Goal: Task Accomplishment & Management: Use online tool/utility

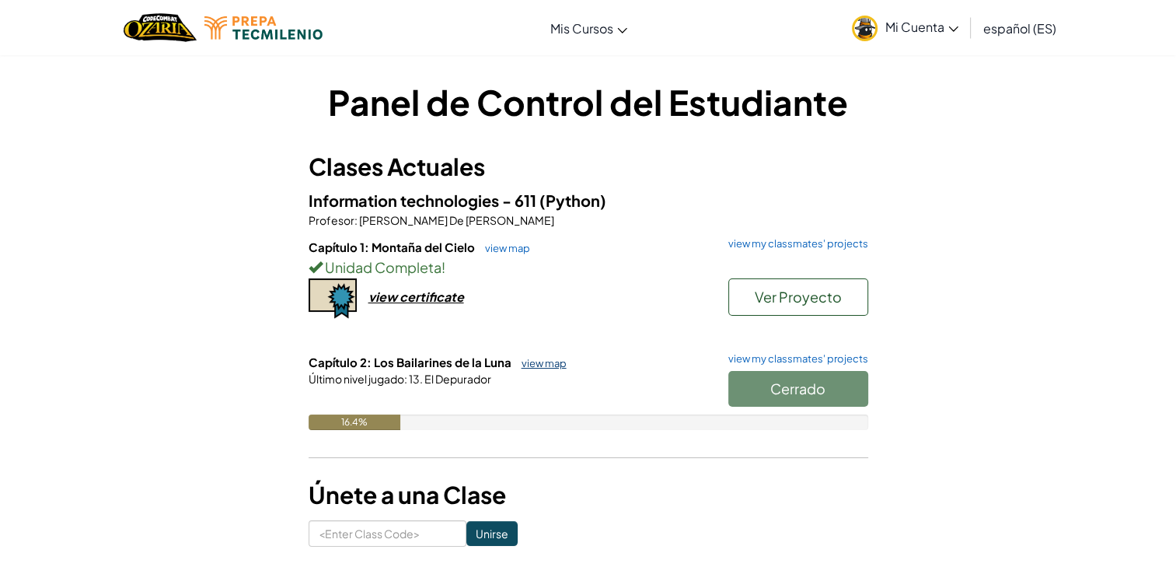
click at [542, 359] on link "view map" at bounding box center [540, 363] width 53 height 12
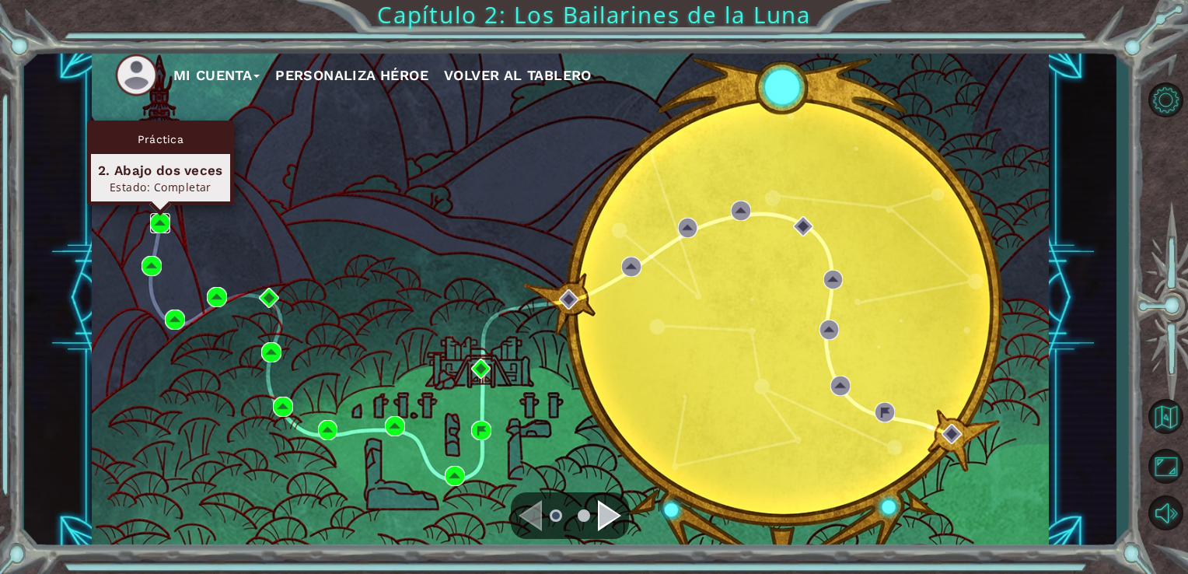
click at [157, 231] on img at bounding box center [160, 223] width 20 height 20
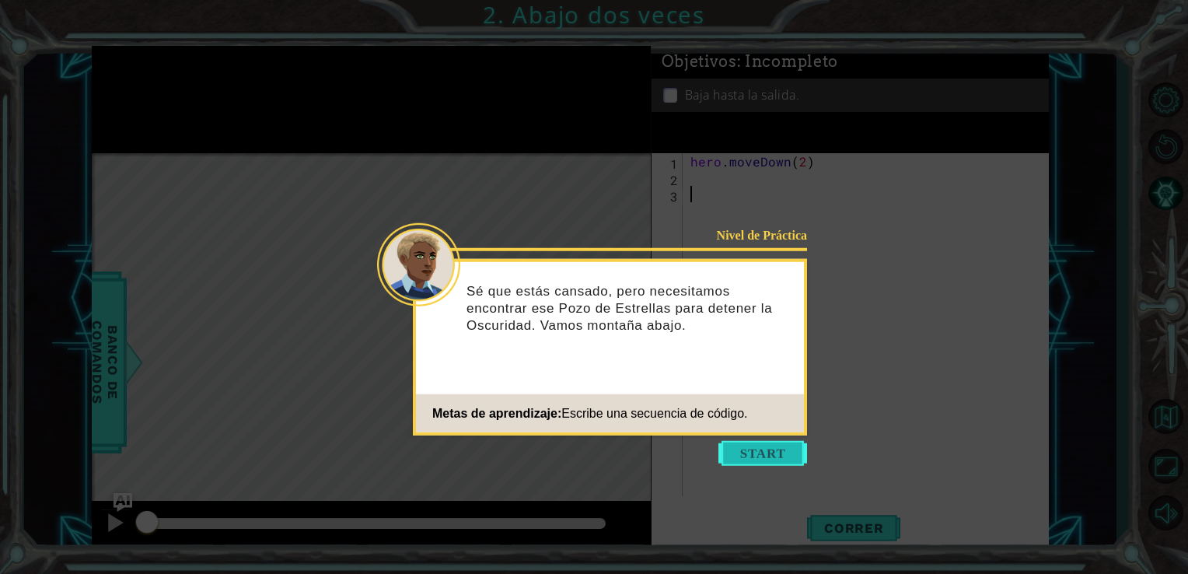
click at [763, 452] on button "Start" at bounding box center [762, 453] width 89 height 25
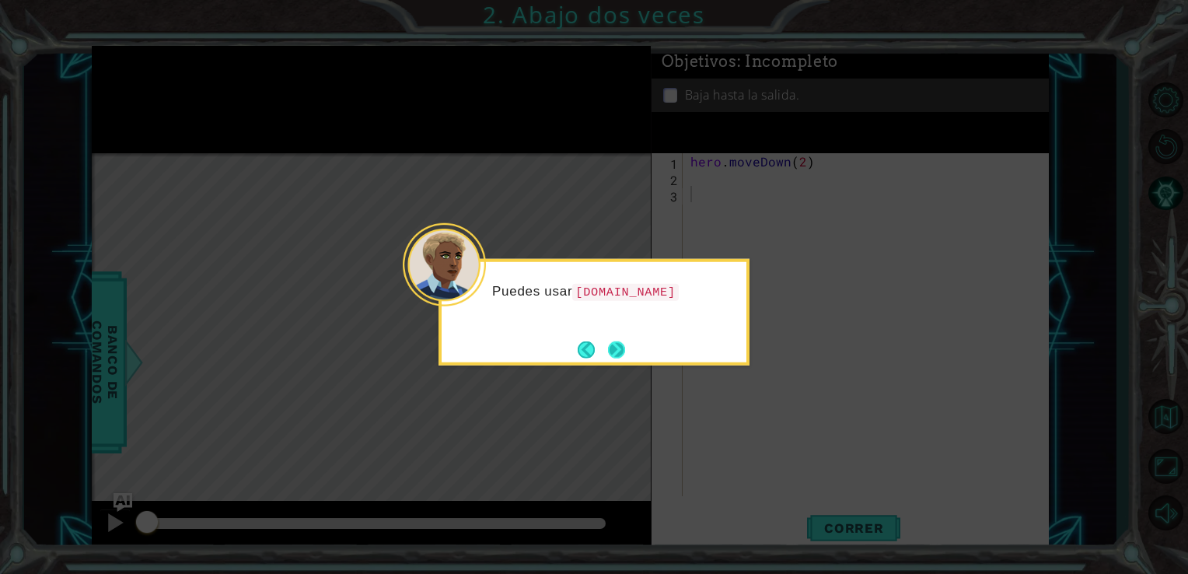
click at [615, 340] on button "Next" at bounding box center [616, 348] width 17 height 17
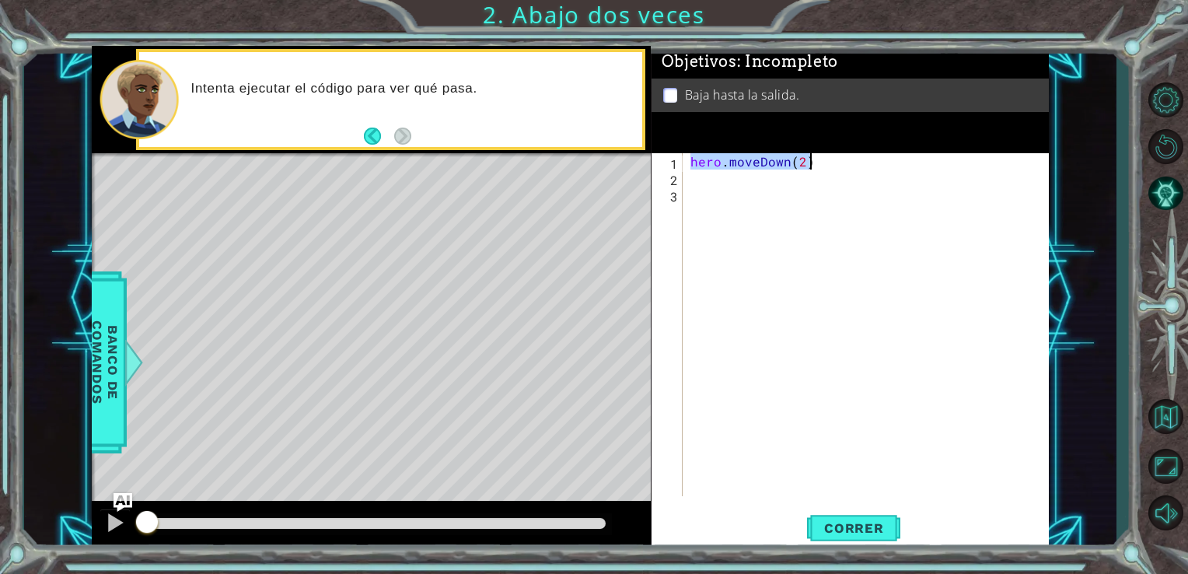
drag, startPoint x: 697, startPoint y: 161, endPoint x: 827, endPoint y: 169, distance: 130.1
click at [827, 169] on div "hero . moveDown ( 2 )" at bounding box center [870, 340] width 366 height 375
type textarea "hero.moveDown(2)"
click at [879, 534] on span "Correr" at bounding box center [853, 528] width 91 height 16
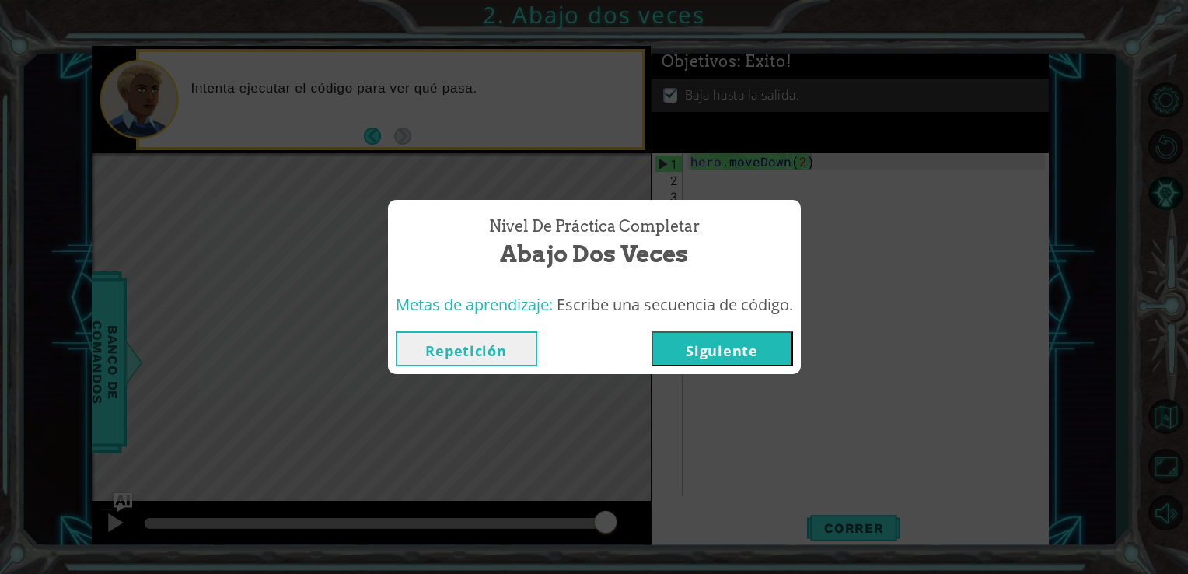
click at [727, 361] on button "Siguiente" at bounding box center [721, 348] width 141 height 35
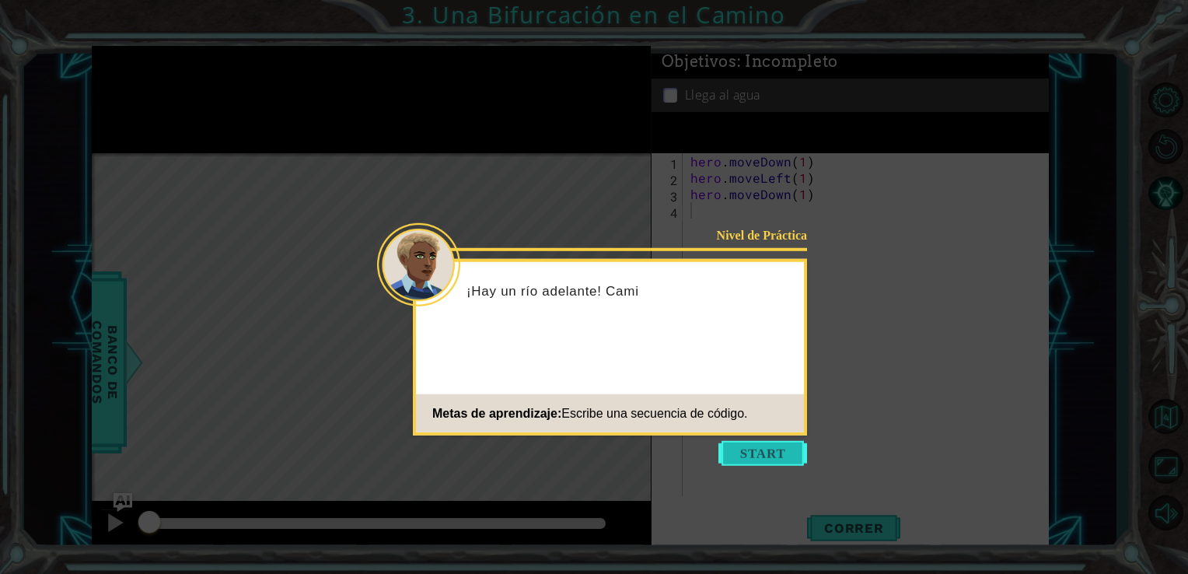
click at [777, 455] on button "Start" at bounding box center [762, 453] width 89 height 25
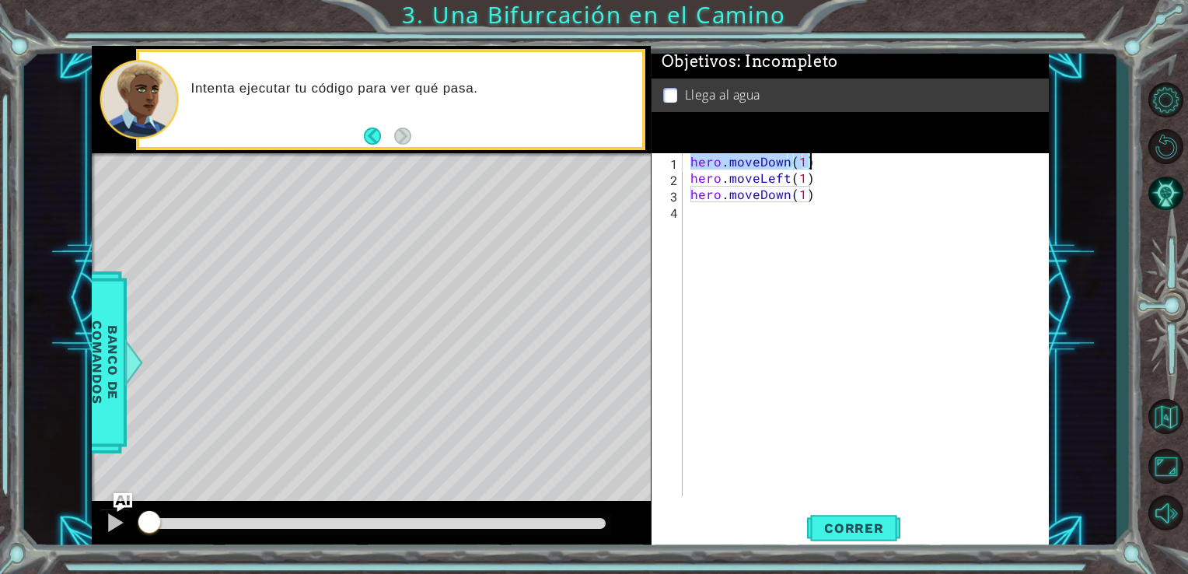
drag, startPoint x: 687, startPoint y: 163, endPoint x: 811, endPoint y: 162, distance: 123.6
click at [811, 162] on div "hero . moveDown ( 1 ) hero . moveLeft ( 1 ) hero . moveDown ( 1 )" at bounding box center [870, 340] width 366 height 375
drag, startPoint x: 686, startPoint y: 178, endPoint x: 827, endPoint y: 182, distance: 140.7
click at [827, 182] on div "hero . moveDown ( 1 ) hero . moveLeft ( 1 ) hero . moveDown ( 1 )" at bounding box center [870, 340] width 366 height 375
drag, startPoint x: 691, startPoint y: 202, endPoint x: 817, endPoint y: 201, distance: 125.9
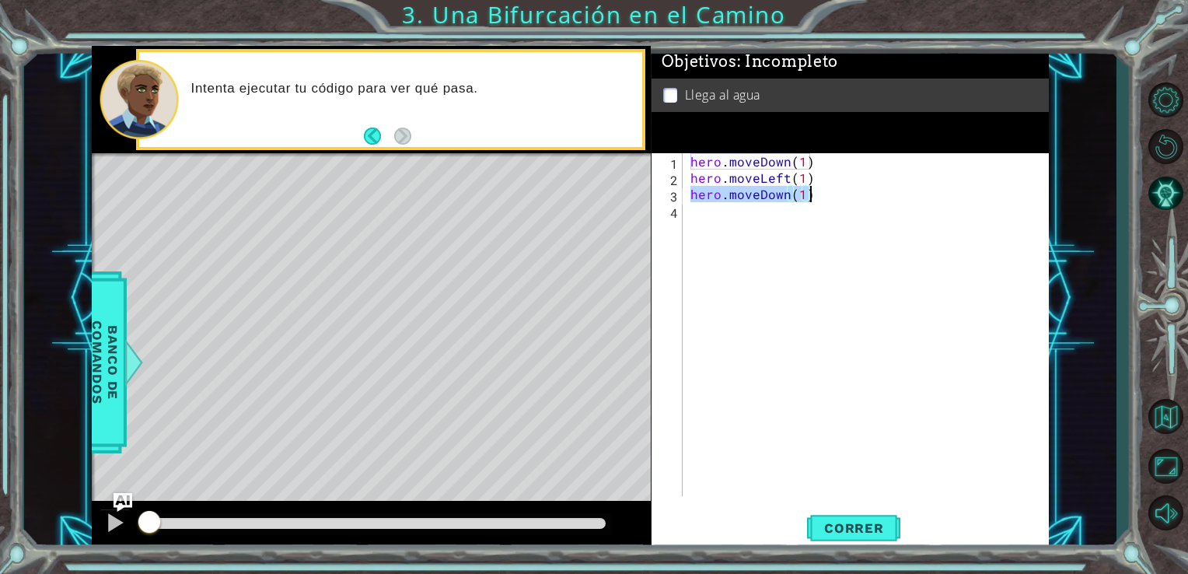
click at [817, 201] on div "hero . moveDown ( 1 ) hero . moveLeft ( 1 ) hero . moveDown ( 1 )" at bounding box center [870, 340] width 366 height 375
type textarea "hero.moveDown(1)"
click at [866, 532] on span "Correr" at bounding box center [853, 528] width 91 height 16
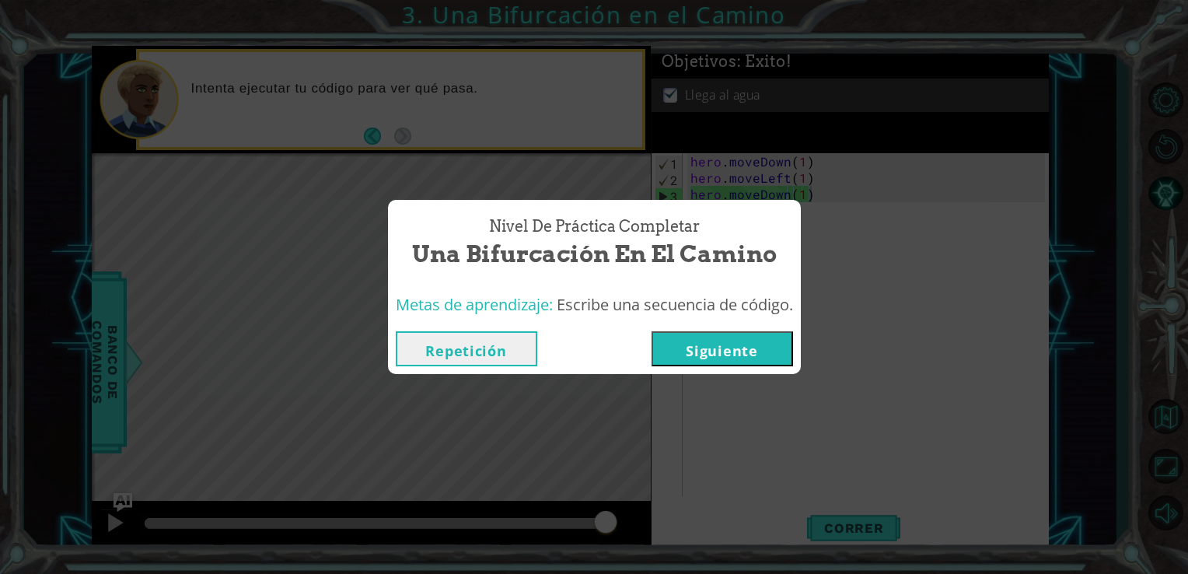
click at [758, 367] on div "Repetición [GEOGRAPHIC_DATA]" at bounding box center [594, 348] width 413 height 51
click at [748, 365] on button "Siguiente" at bounding box center [721, 348] width 141 height 35
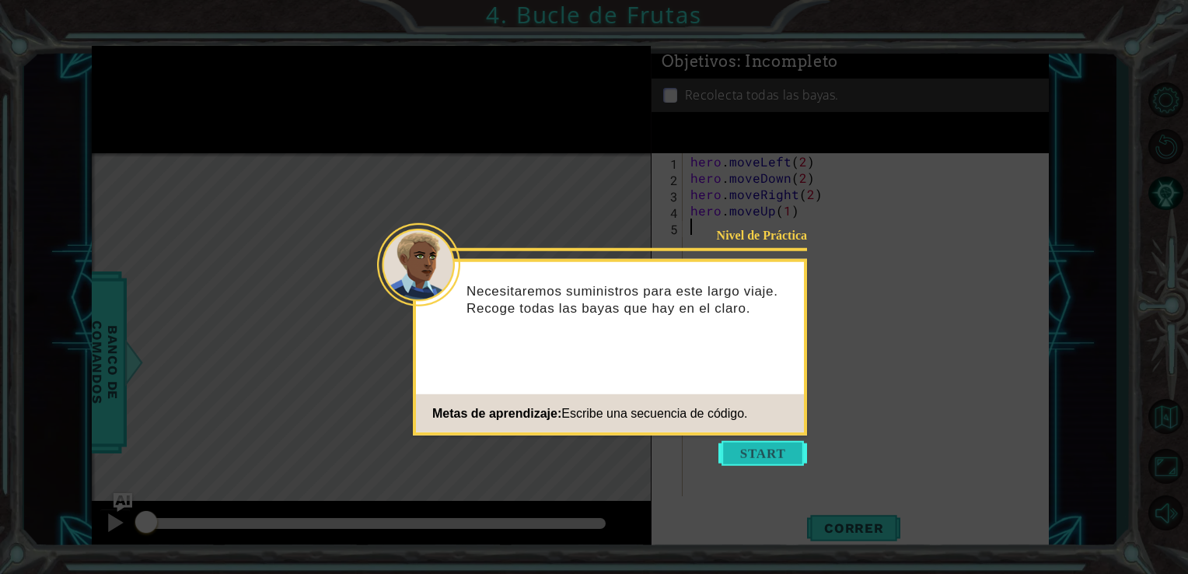
click at [775, 458] on button "Start" at bounding box center [762, 453] width 89 height 25
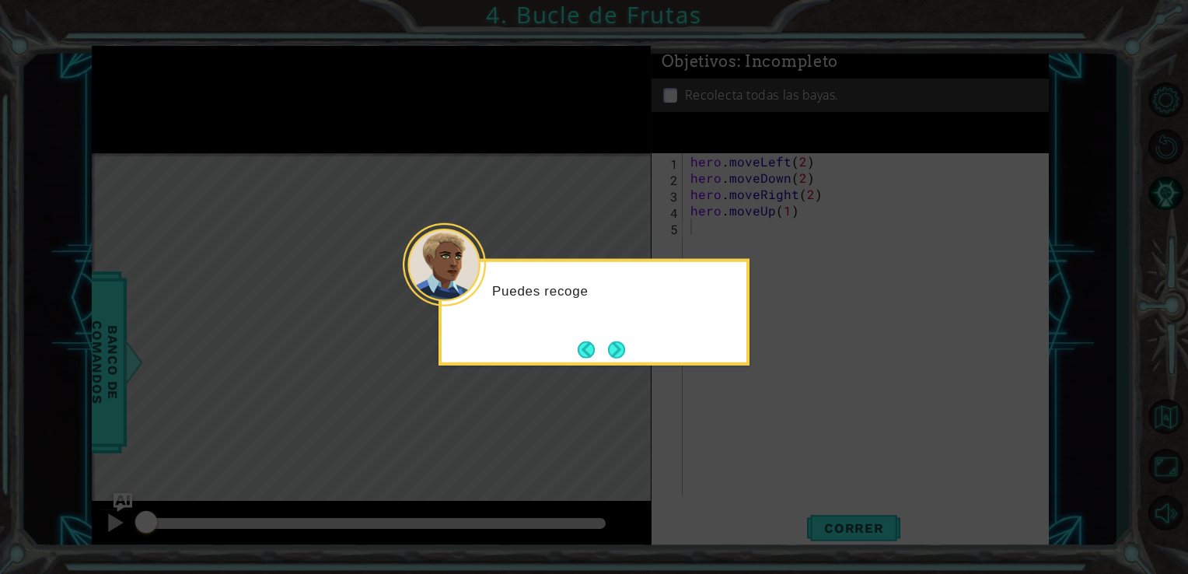
click at [613, 357] on button "Next" at bounding box center [616, 348] width 17 height 17
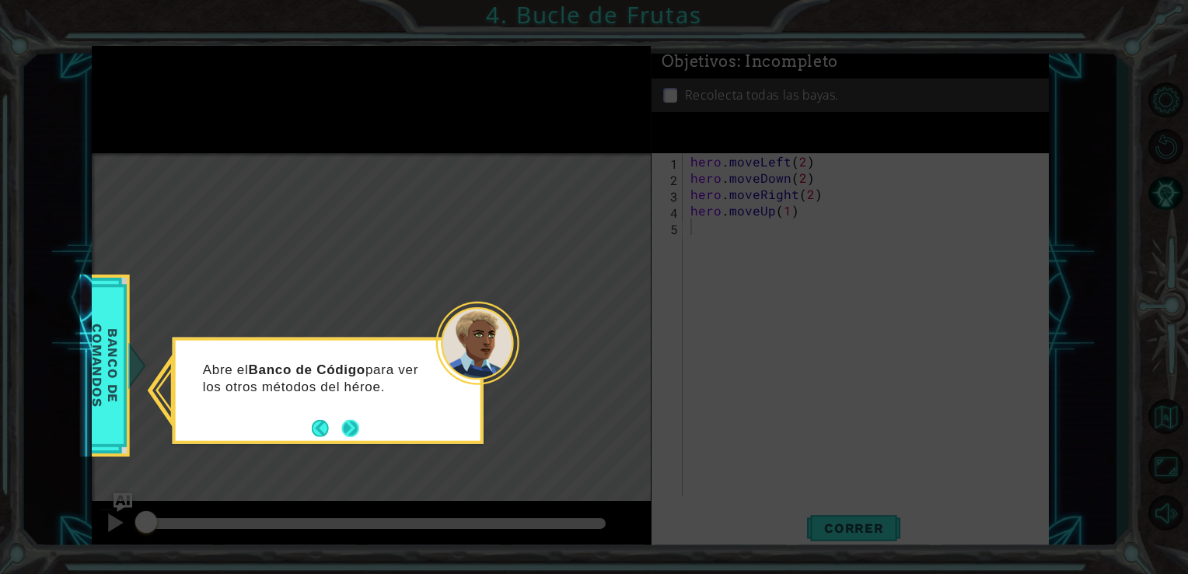
click at [356, 428] on button "Next" at bounding box center [350, 427] width 17 height 17
click at [354, 428] on button "Next" at bounding box center [350, 427] width 17 height 17
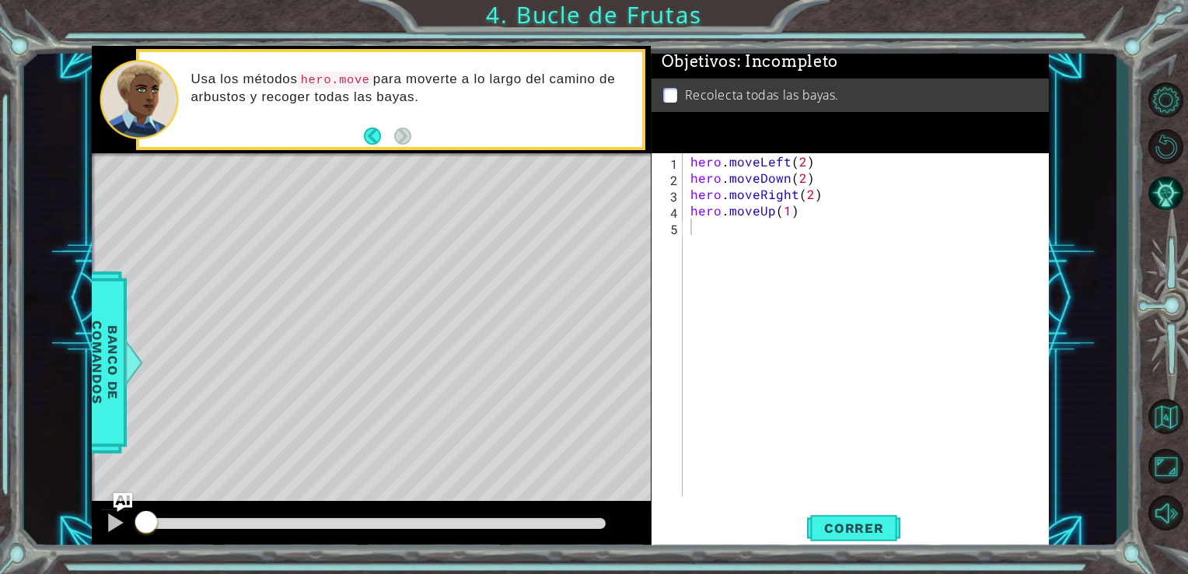
click at [792, 573] on html "1 ההההההההההההההההההההההההההההההההההההההההההההההההההההההההההההההההההההההההההההה…" at bounding box center [594, 287] width 1188 height 574
drag, startPoint x: 686, startPoint y: 166, endPoint x: 815, endPoint y: 168, distance: 129.1
click at [815, 168] on div "hero . moveLeft ( 2 ) hero . moveDown ( 2 ) hero . moveRight ( 2 ) hero . moveU…" at bounding box center [870, 340] width 366 height 375
drag, startPoint x: 687, startPoint y: 177, endPoint x: 821, endPoint y: 176, distance: 133.7
click at [821, 176] on div "hero . moveLeft ( 2 ) hero . moveDown ( 2 ) hero . moveRight ( 2 ) hero . moveU…" at bounding box center [870, 340] width 366 height 375
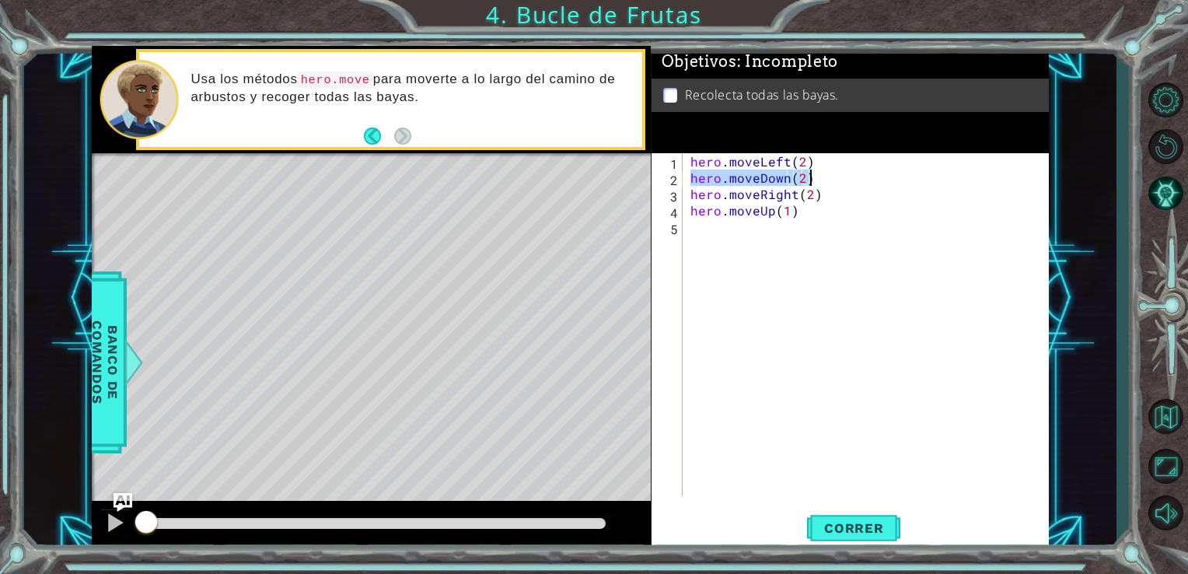
click at [821, 176] on div "hero . moveLeft ( 2 ) hero . moveDown ( 2 ) hero . moveRight ( 2 ) hero . moveU…" at bounding box center [866, 324] width 358 height 343
drag, startPoint x: 689, startPoint y: 197, endPoint x: 823, endPoint y: 201, distance: 134.5
click at [823, 201] on div "hero . moveLeft ( 2 ) hero . moveDown ( 2 ) hero . moveRight ( 2 ) hero . moveU…" at bounding box center [870, 340] width 366 height 375
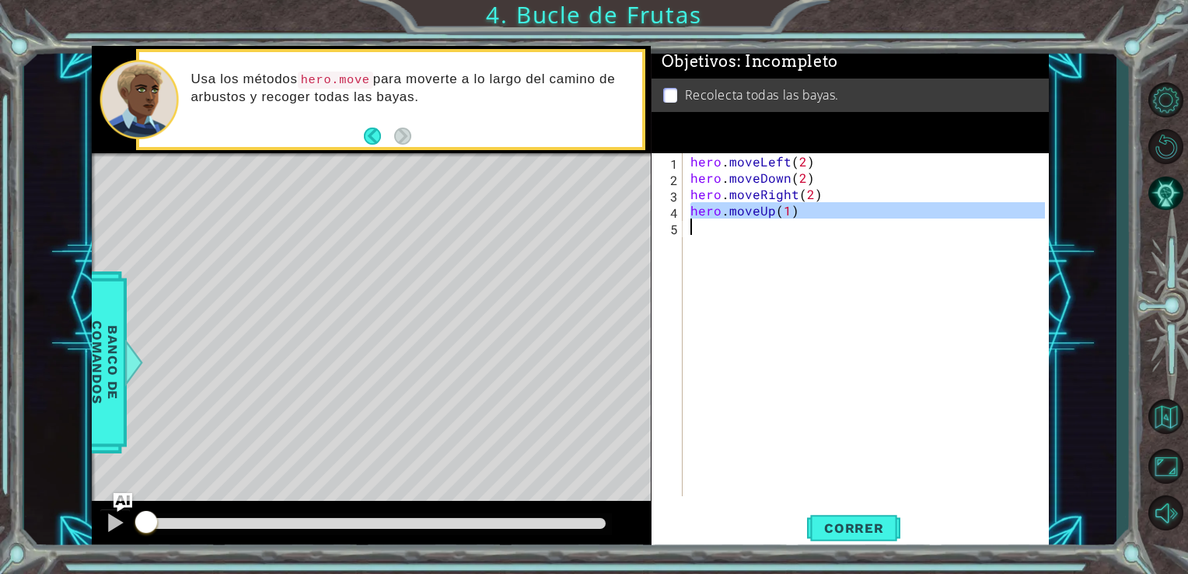
drag, startPoint x: 689, startPoint y: 217, endPoint x: 771, endPoint y: 223, distance: 82.6
click at [771, 223] on div "hero . moveLeft ( 2 ) hero . moveDown ( 2 ) hero . moveRight ( 2 ) hero . moveU…" at bounding box center [870, 340] width 366 height 375
type textarea "hero.moveUp(1)"
click at [846, 527] on span "Correr" at bounding box center [853, 528] width 91 height 16
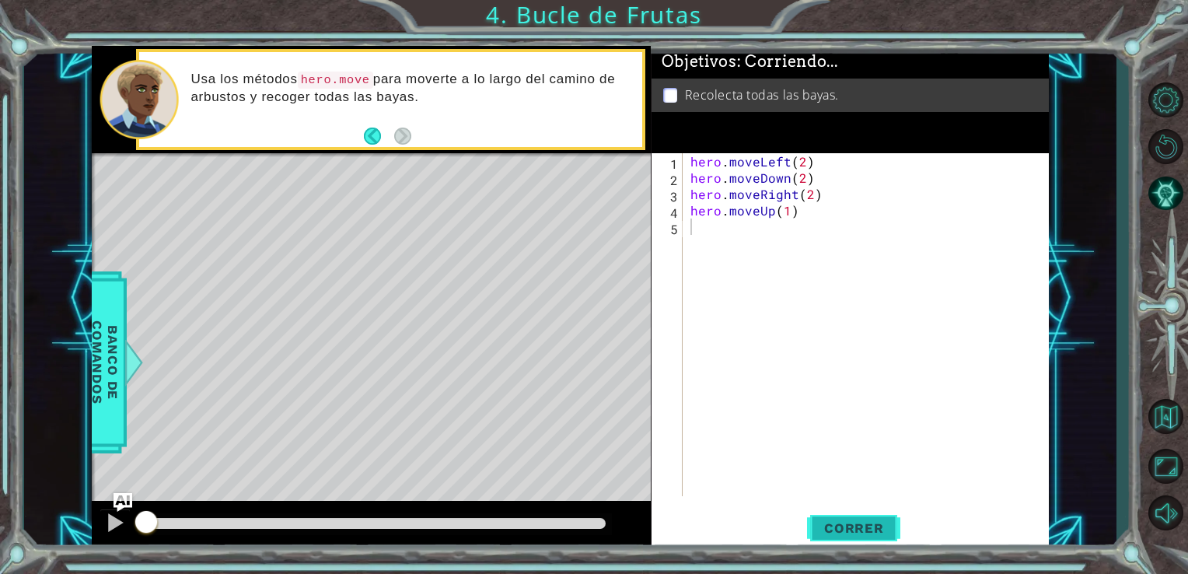
click at [846, 527] on span "Correr" at bounding box center [853, 528] width 91 height 16
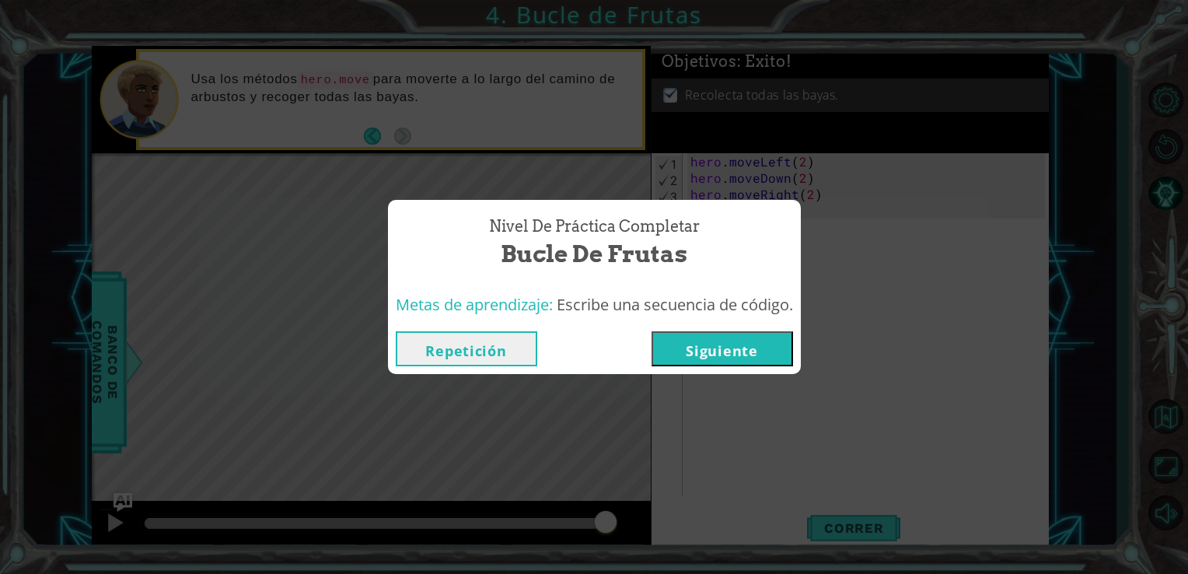
click at [743, 337] on button "Siguiente" at bounding box center [721, 348] width 141 height 35
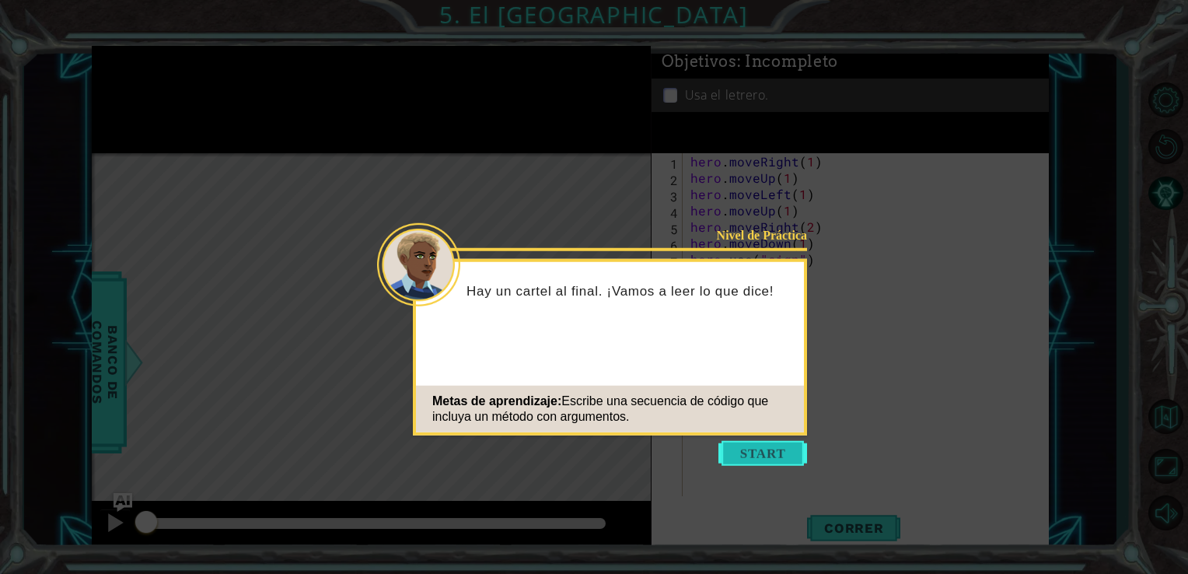
click at [773, 459] on button "Start" at bounding box center [762, 453] width 89 height 25
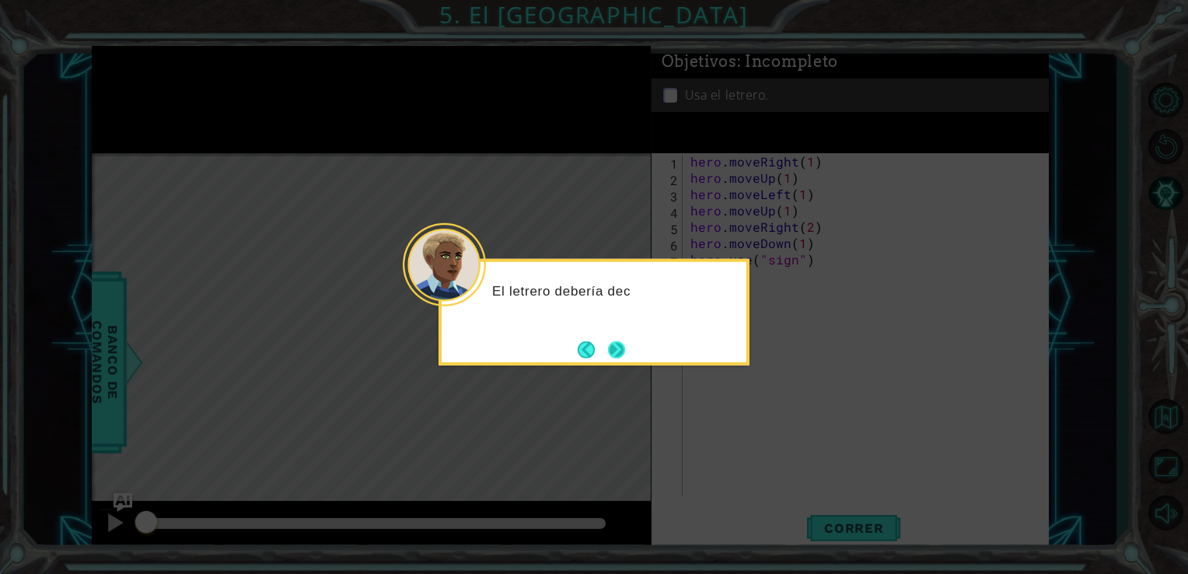
click at [614, 351] on button "Next" at bounding box center [616, 348] width 17 height 17
click at [620, 340] on button "Next" at bounding box center [616, 348] width 17 height 17
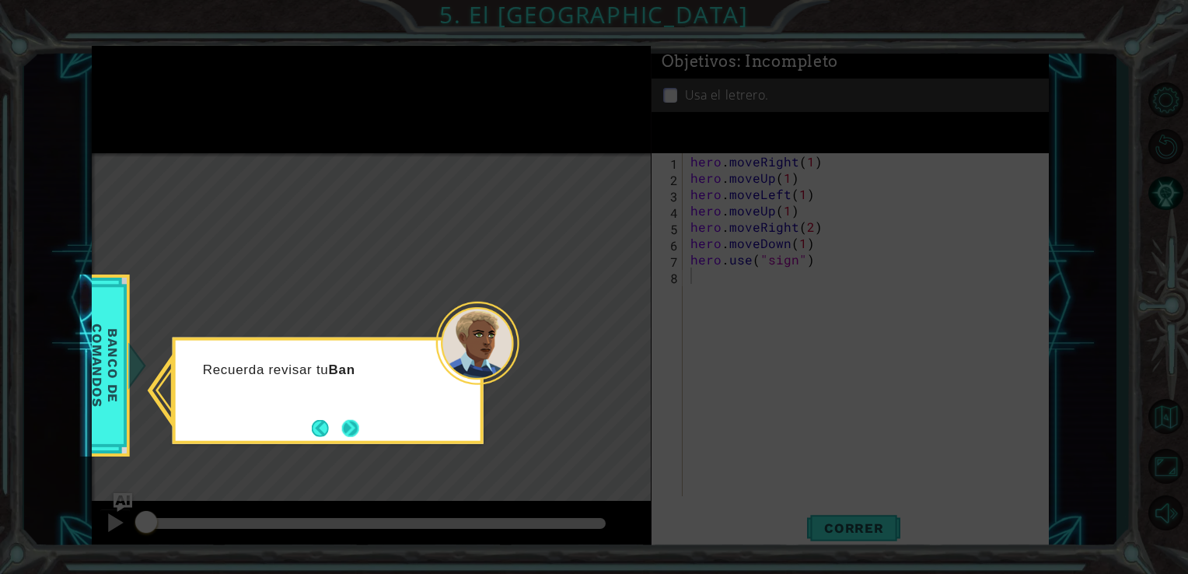
click at [349, 425] on button "Next" at bounding box center [350, 427] width 17 height 17
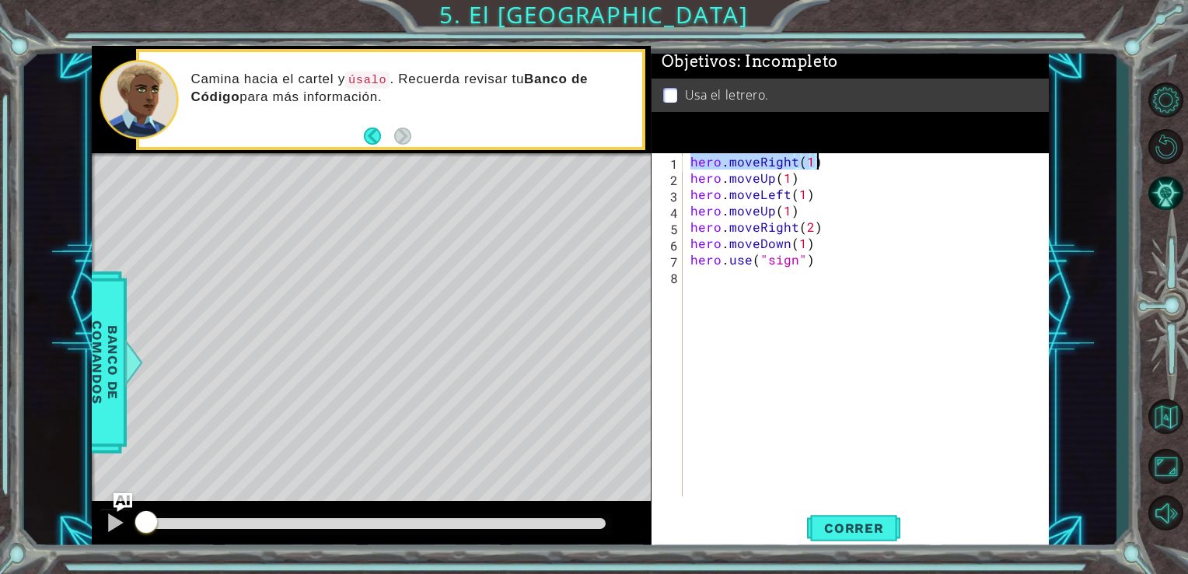
drag, startPoint x: 703, startPoint y: 161, endPoint x: 820, endPoint y: 166, distance: 116.7
click at [820, 166] on div "hero . moveRight ( 1 ) hero . moveUp ( 1 ) hero . moveLeft ( 1 ) hero . moveUp …" at bounding box center [870, 340] width 366 height 375
drag, startPoint x: 717, startPoint y: 169, endPoint x: 814, endPoint y: 184, distance: 97.5
click at [814, 184] on div "hero . moveRight ( 1 ) hero . moveUp ( 1 ) hero . moveLeft ( 1 ) hero . moveUp …" at bounding box center [870, 340] width 366 height 375
drag, startPoint x: 688, startPoint y: 194, endPoint x: 817, endPoint y: 191, distance: 129.1
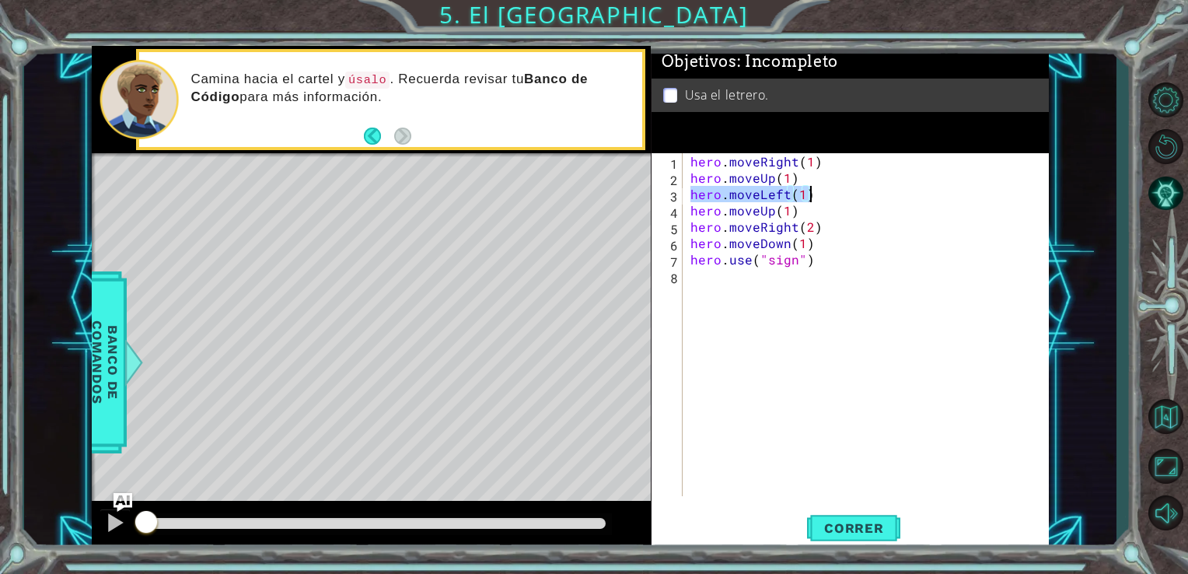
click at [817, 191] on div "hero . moveRight ( 1 ) hero . moveUp ( 1 ) hero . moveLeft ( 1 ) hero . moveUp …" at bounding box center [870, 340] width 366 height 375
drag, startPoint x: 689, startPoint y: 207, endPoint x: 791, endPoint y: 213, distance: 102.0
click at [791, 213] on div "hero . moveRight ( 1 ) hero . moveUp ( 1 ) hero . moveLeft ( 1 ) hero . moveUp …" at bounding box center [870, 340] width 366 height 375
drag, startPoint x: 686, startPoint y: 230, endPoint x: 737, endPoint y: 229, distance: 51.3
click at [752, 234] on div "hero.moveUp(1) 1 2 3 4 5 6 7 8 hero . moveRight ( 1 ) hero . moveUp ( 1 ) hero …" at bounding box center [848, 324] width 394 height 343
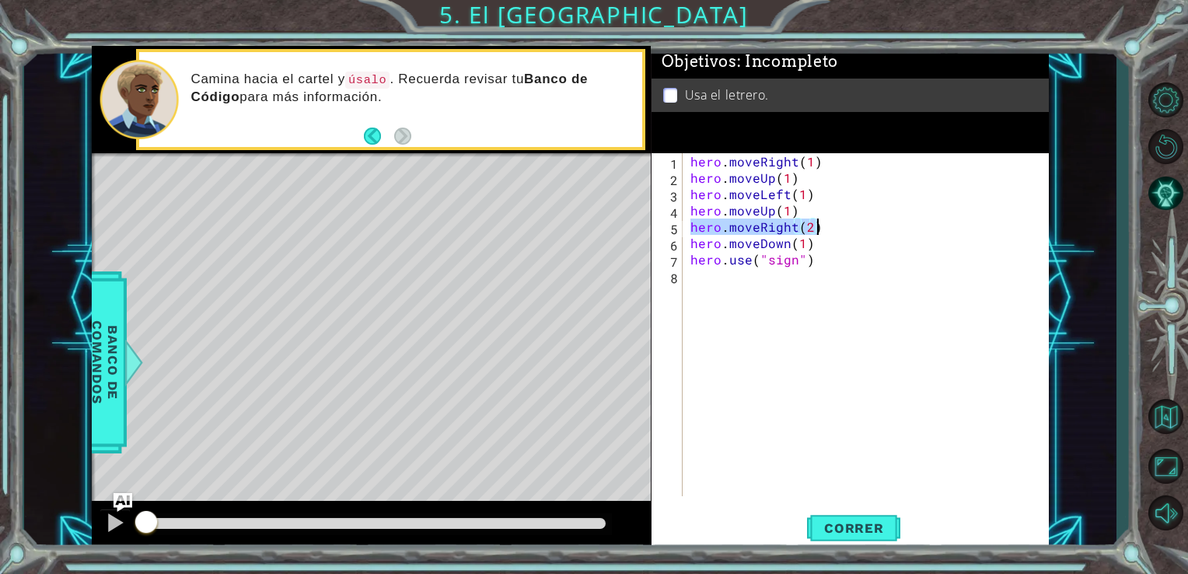
drag, startPoint x: 689, startPoint y: 229, endPoint x: 816, endPoint y: 227, distance: 127.5
click at [816, 227] on div "hero . moveRight ( 1 ) hero . moveUp ( 1 ) hero . moveLeft ( 1 ) hero . moveUp …" at bounding box center [870, 340] width 366 height 375
drag, startPoint x: 689, startPoint y: 243, endPoint x: 830, endPoint y: 246, distance: 141.5
click at [830, 246] on div "hero . moveRight ( 1 ) hero . moveUp ( 1 ) hero . moveLeft ( 1 ) hero . moveUp …" at bounding box center [870, 340] width 366 height 375
drag, startPoint x: 690, startPoint y: 259, endPoint x: 820, endPoint y: 269, distance: 130.2
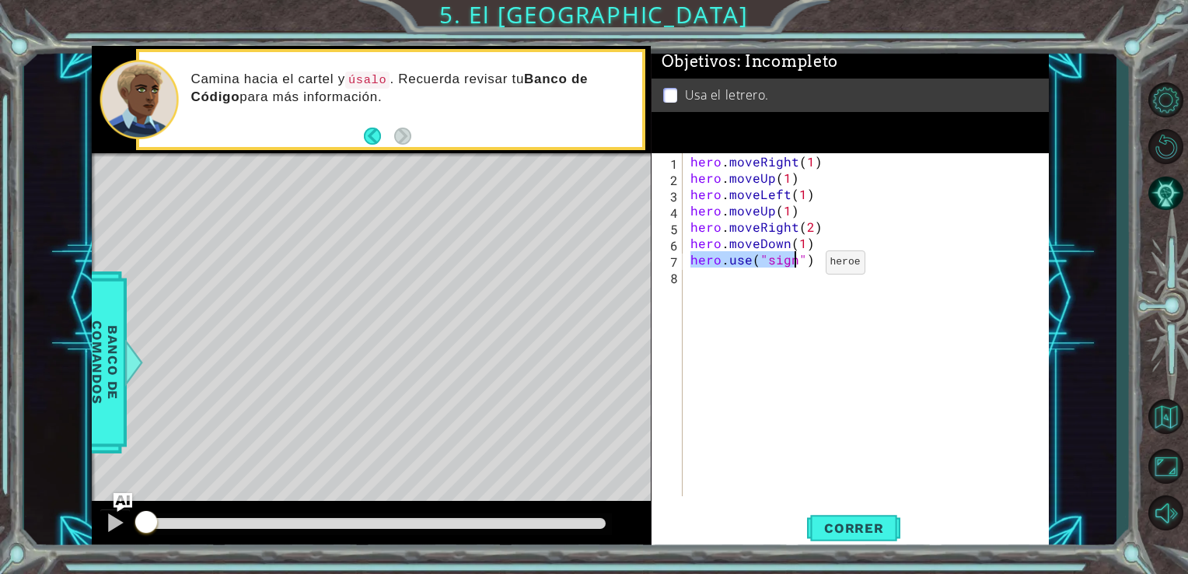
click at [820, 269] on div "hero . moveRight ( 1 ) hero . moveUp ( 1 ) hero . moveLeft ( 1 ) hero . moveUp …" at bounding box center [870, 340] width 366 height 375
type textarea "hero.use("sign")"
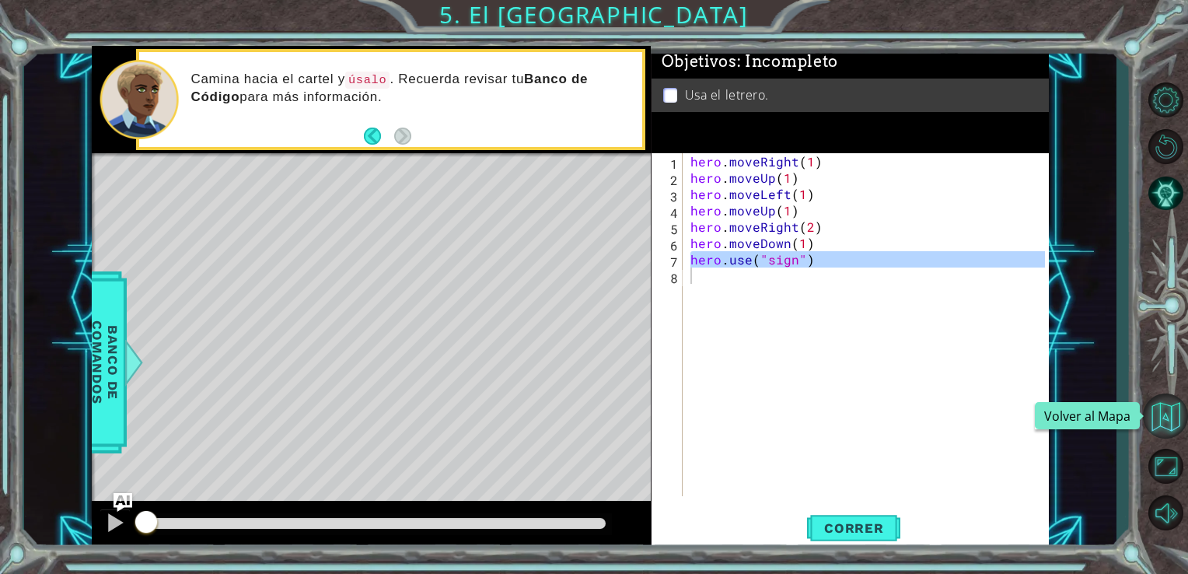
click at [1164, 431] on button "Volver al Mapa" at bounding box center [1165, 415] width 45 height 45
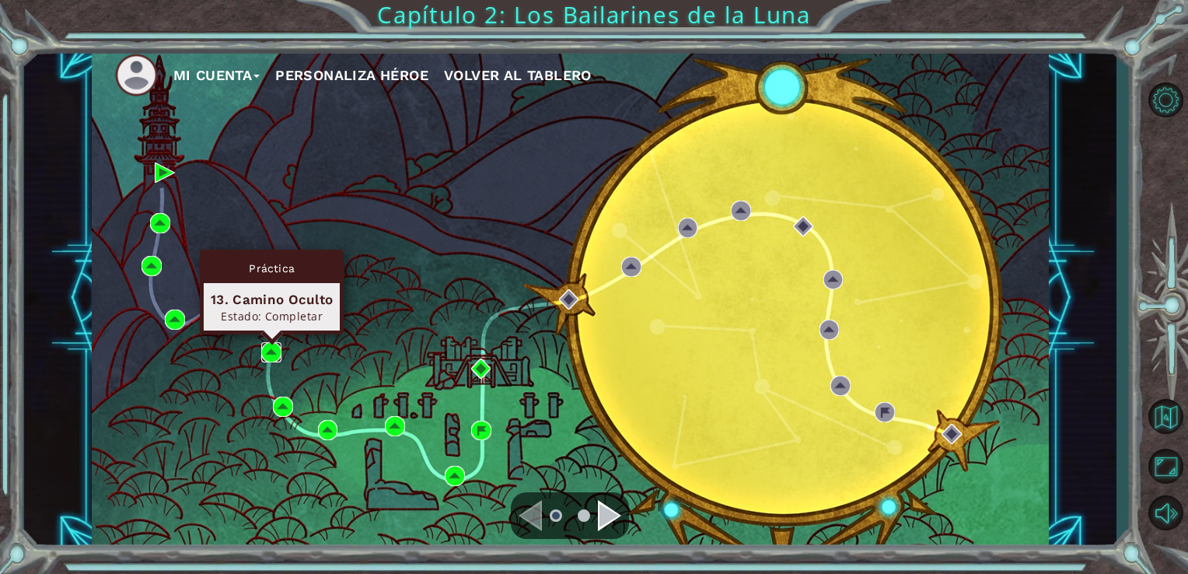
click at [268, 354] on img at bounding box center [271, 352] width 20 height 20
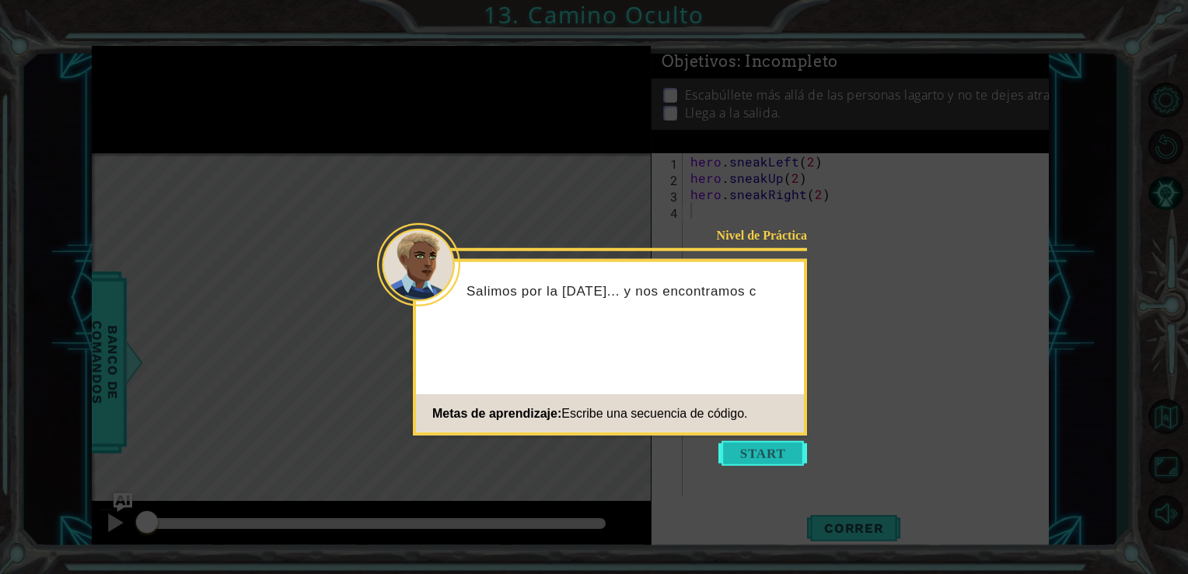
click at [789, 459] on button "Start" at bounding box center [762, 453] width 89 height 25
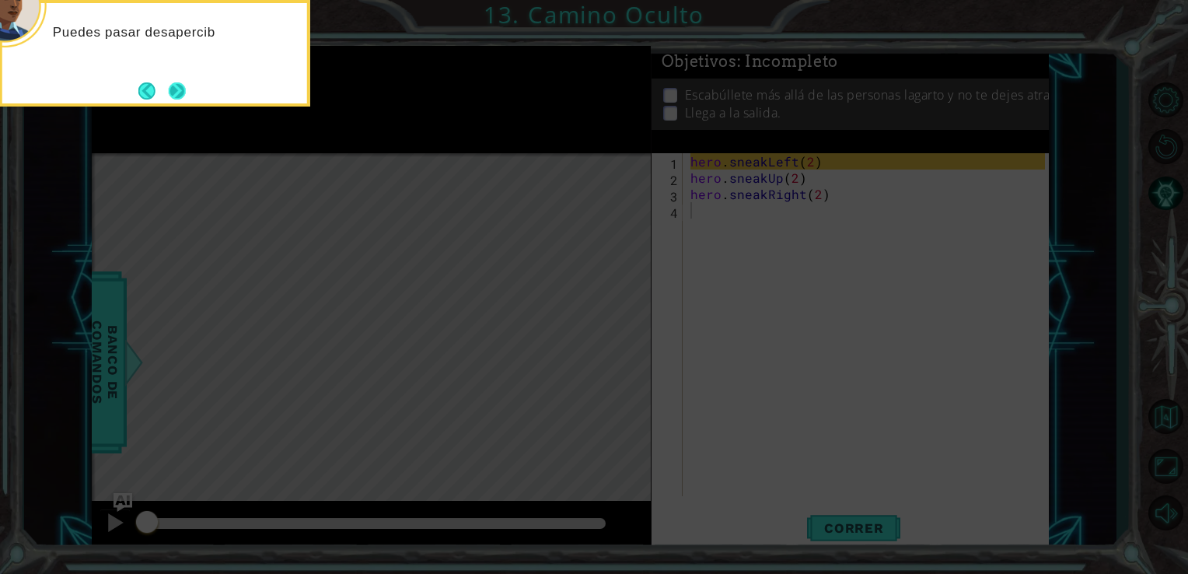
click at [169, 89] on button "Next" at bounding box center [177, 90] width 17 height 17
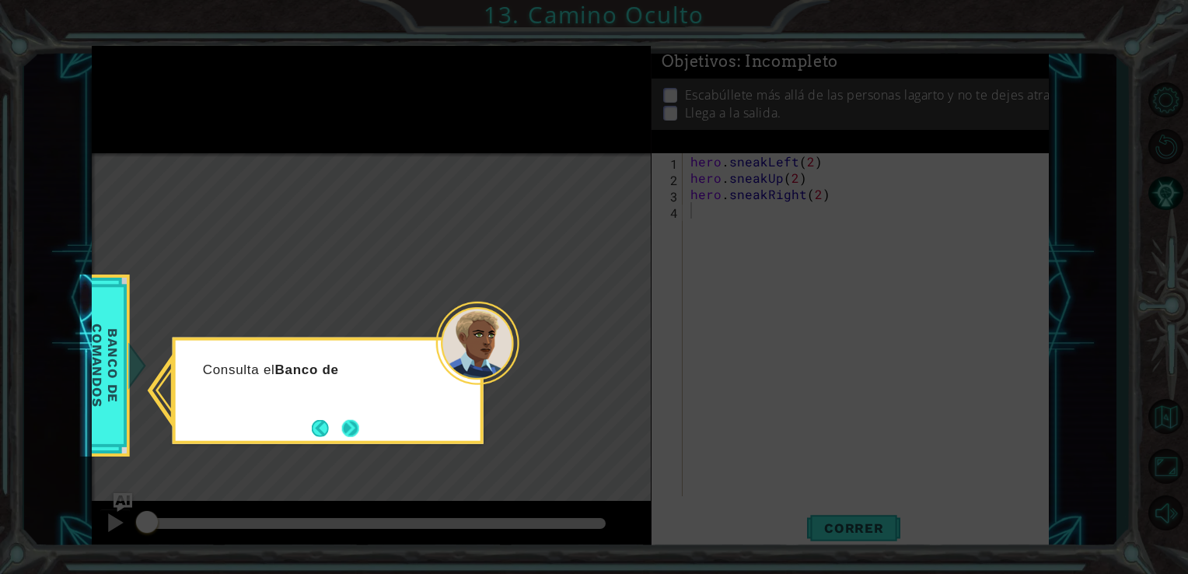
click at [359, 421] on button "Next" at bounding box center [350, 427] width 17 height 17
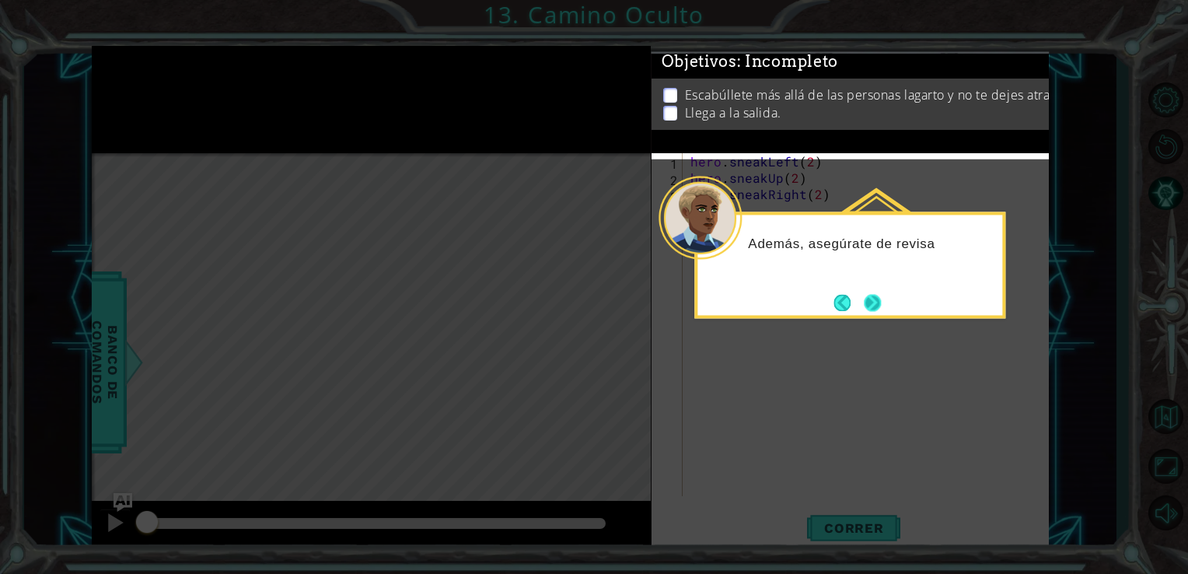
click at [874, 309] on button "Next" at bounding box center [872, 302] width 17 height 17
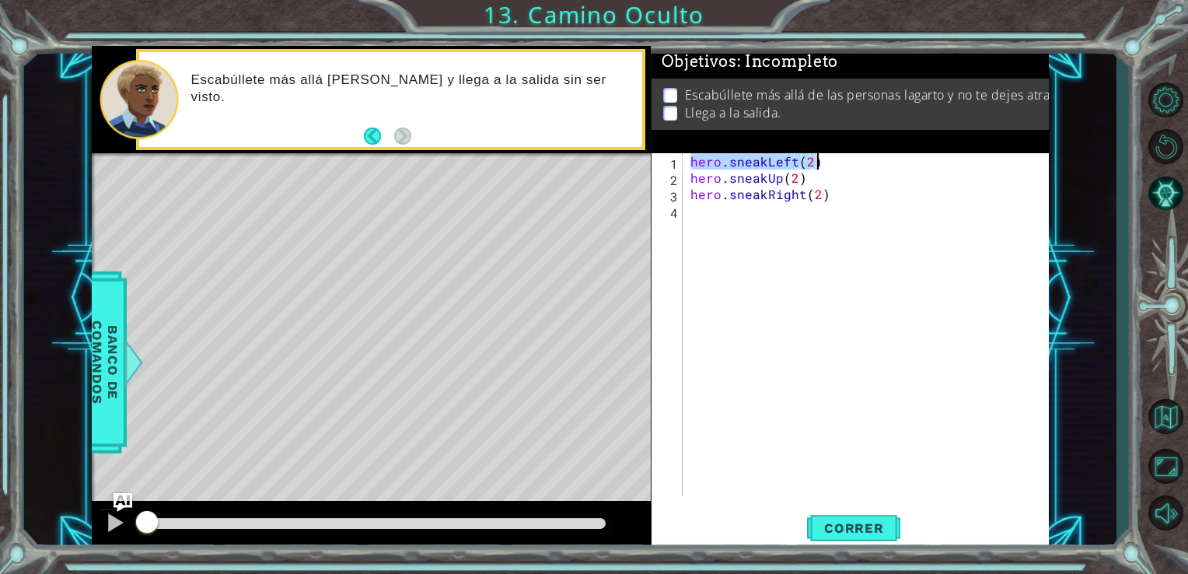
drag, startPoint x: 700, startPoint y: 163, endPoint x: 833, endPoint y: 159, distance: 133.8
click at [833, 159] on div "hero . sneakLeft ( 2 ) hero . sneakUp ( 2 ) hero . sneakRight ( 2 )" at bounding box center [870, 340] width 366 height 375
drag, startPoint x: 689, startPoint y: 185, endPoint x: 810, endPoint y: 182, distance: 121.3
click at [810, 182] on div "hero . sneakLeft ( 2 ) hero . sneakUp ( 2 ) hero . sneakRight ( 2 )" at bounding box center [870, 340] width 366 height 375
drag, startPoint x: 686, startPoint y: 192, endPoint x: 826, endPoint y: 195, distance: 139.9
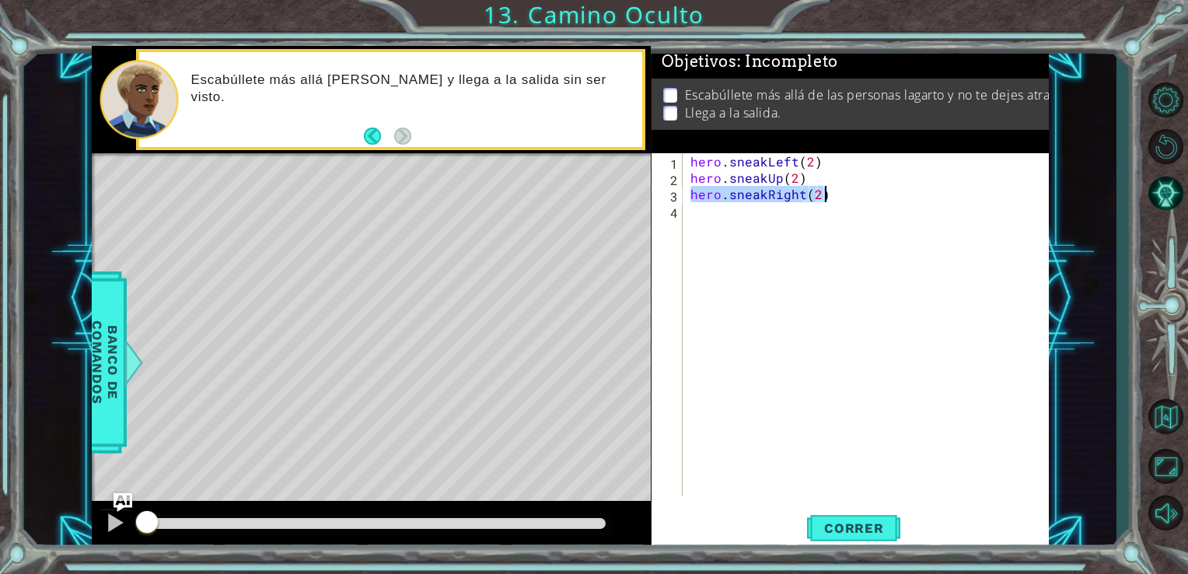
click at [826, 195] on div "hero . sneakLeft ( 2 ) hero . sneakUp ( 2 ) hero . sneakRight ( 2 )" at bounding box center [870, 340] width 366 height 375
type textarea "hero.sneakRight(2)"
click at [869, 529] on span "Correr" at bounding box center [853, 528] width 91 height 16
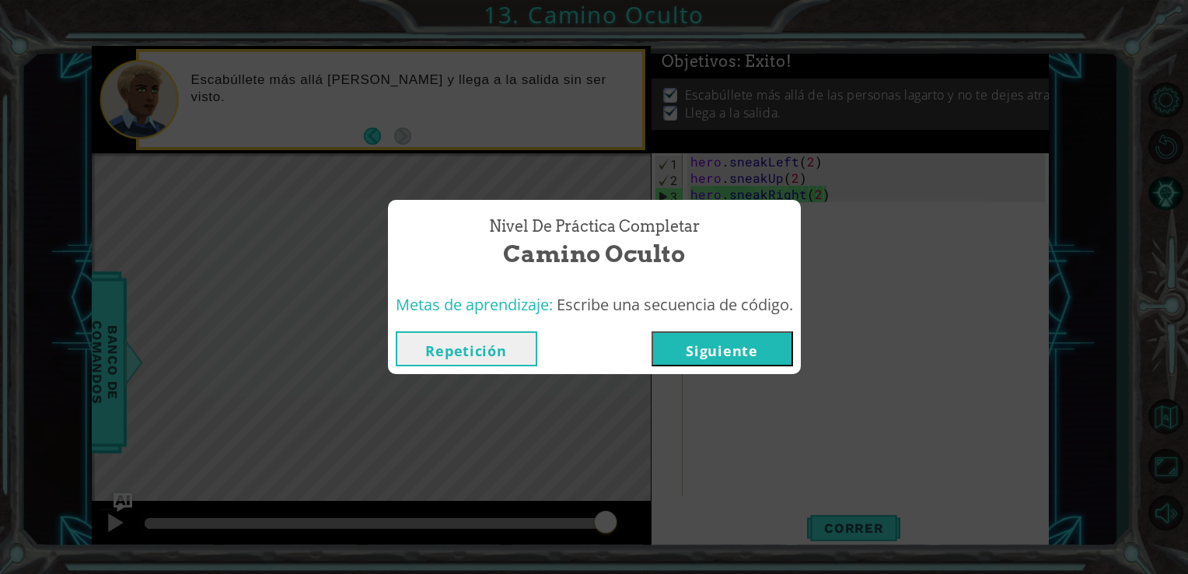
click at [740, 347] on button "Siguiente" at bounding box center [721, 348] width 141 height 35
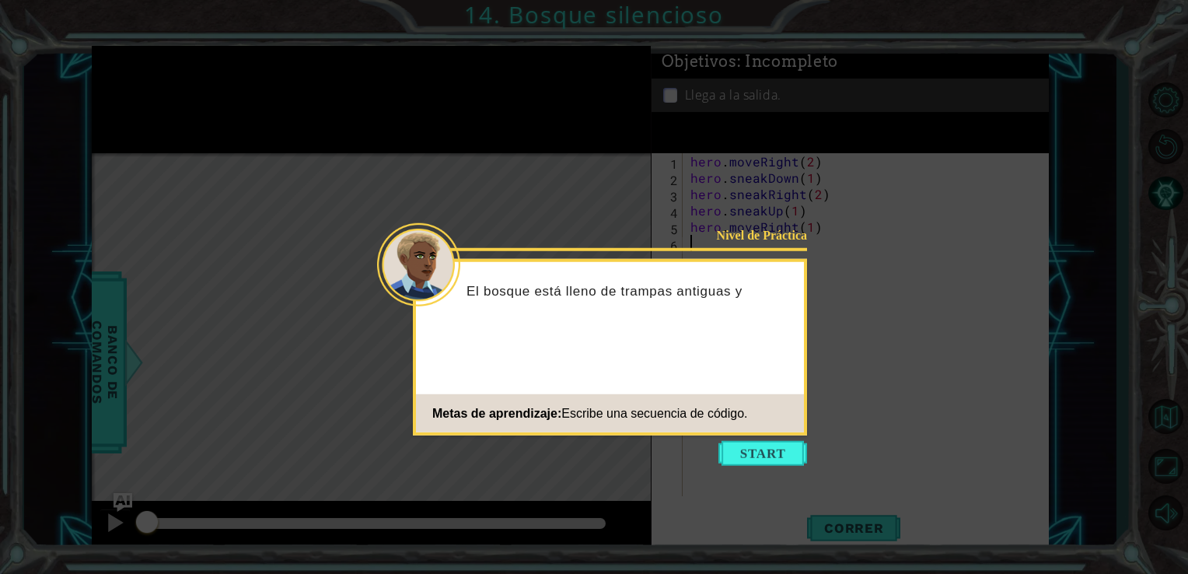
click at [742, 449] on button "Start" at bounding box center [762, 453] width 89 height 25
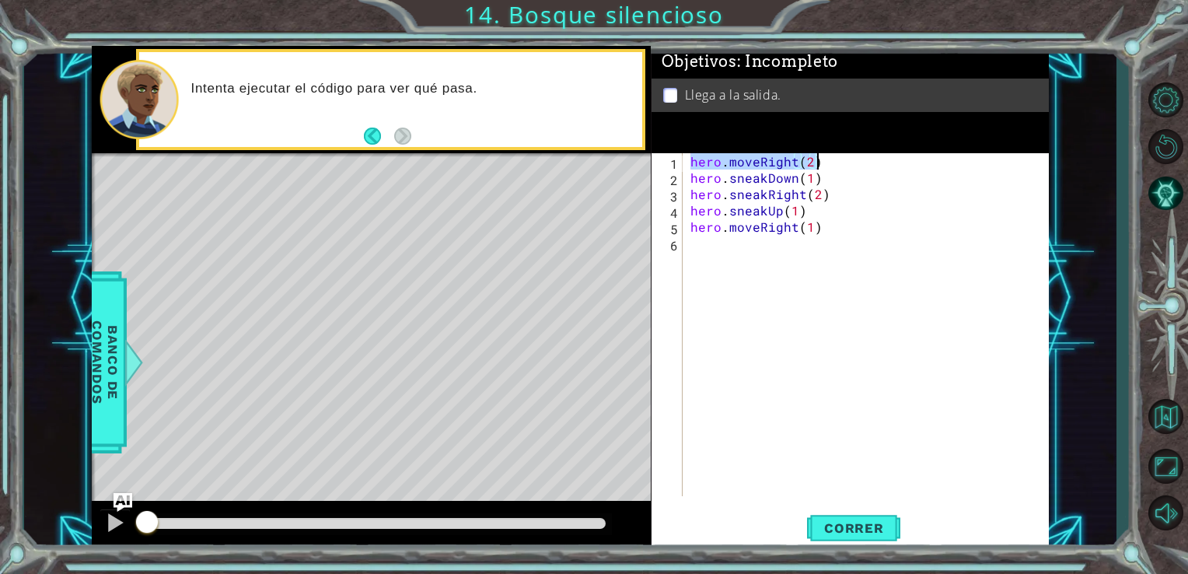
drag, startPoint x: 688, startPoint y: 159, endPoint x: 826, endPoint y: 162, distance: 138.4
click at [826, 162] on div "hero . moveRight ( 2 ) hero . sneakDown ( 1 ) hero . sneakRight ( 2 ) hero . sn…" at bounding box center [870, 340] width 366 height 375
drag, startPoint x: 688, startPoint y: 178, endPoint x: 816, endPoint y: 182, distance: 128.3
click at [816, 182] on div "hero . moveRight ( 2 ) hero . sneakDown ( 1 ) hero . sneakRight ( 2 ) hero . sn…" at bounding box center [870, 340] width 366 height 375
drag, startPoint x: 687, startPoint y: 194, endPoint x: 839, endPoint y: 193, distance: 151.6
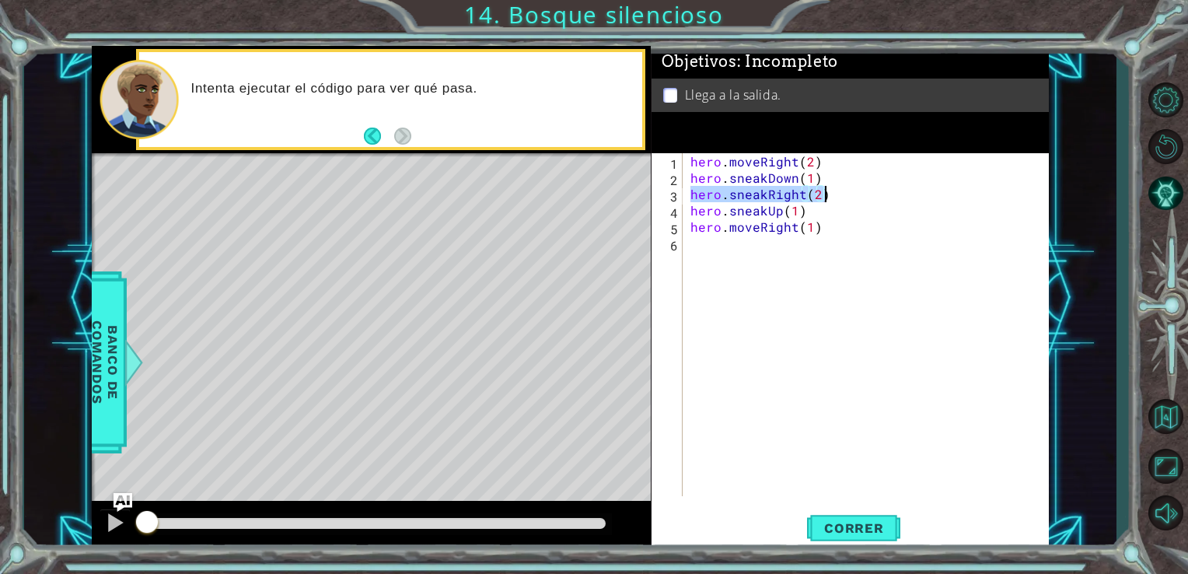
click at [839, 193] on div "hero . moveRight ( 2 ) hero . sneakDown ( 1 ) hero . sneakRight ( 2 ) hero . sn…" at bounding box center [870, 340] width 366 height 375
click at [722, 211] on div "hero.sneakRight(2) 1 2 3 4 5 6 hero . moveRight ( 2 ) hero . sneakDown ( 1 ) he…" at bounding box center [848, 324] width 394 height 343
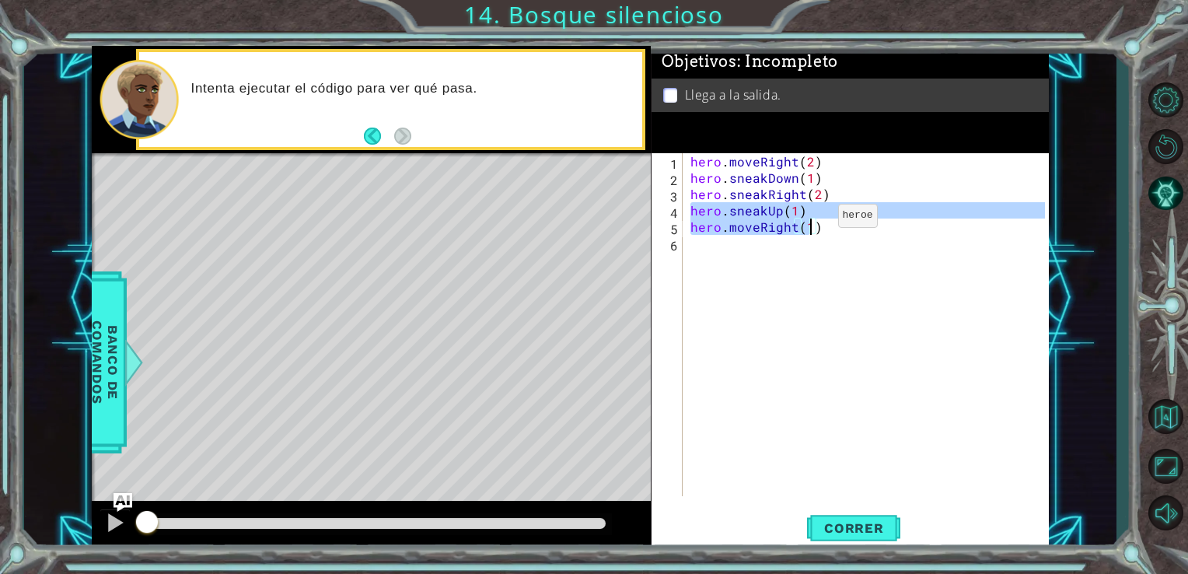
drag, startPoint x: 690, startPoint y: 213, endPoint x: 811, endPoint y: 219, distance: 120.6
click at [811, 219] on div "hero . moveRight ( 2 ) hero . sneakDown ( 1 ) hero . sneakRight ( 2 ) hero . sn…" at bounding box center [870, 340] width 366 height 375
drag, startPoint x: 688, startPoint y: 213, endPoint x: 801, endPoint y: 212, distance: 113.5
click at [801, 212] on div "hero . moveRight ( 2 ) hero . sneakDown ( 1 ) hero . sneakRight ( 2 ) hero . sn…" at bounding box center [870, 340] width 366 height 375
click at [801, 212] on div "hero . moveRight ( 2 ) hero . sneakDown ( 1 ) hero . sneakRight ( 2 ) hero . sn…" at bounding box center [866, 324] width 358 height 343
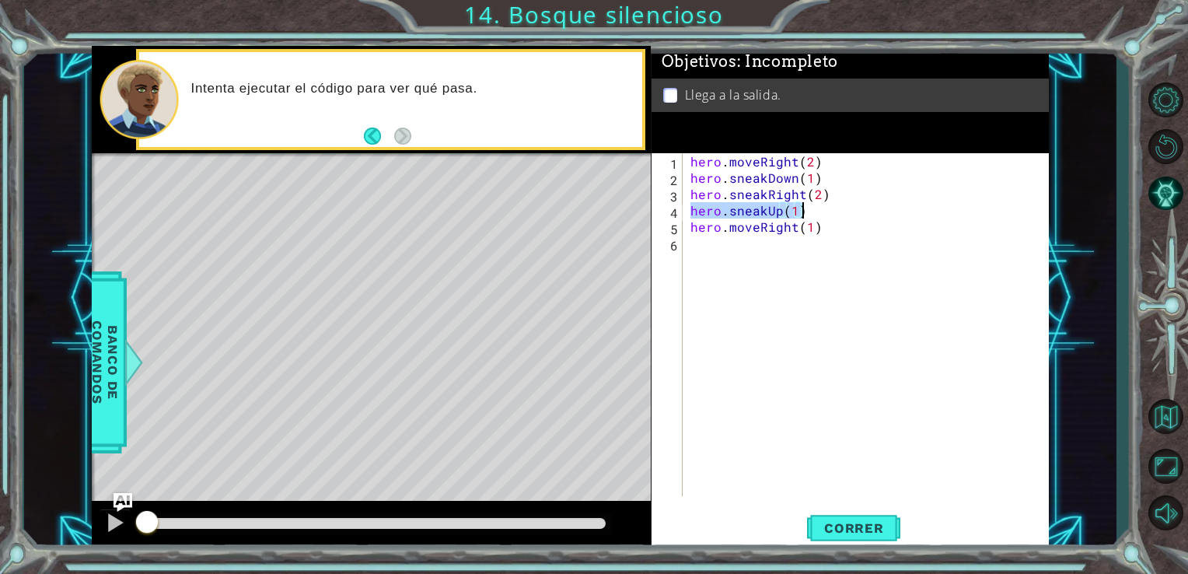
drag, startPoint x: 689, startPoint y: 210, endPoint x: 806, endPoint y: 208, distance: 117.4
click at [806, 208] on div "hero . moveRight ( 2 ) hero . sneakDown ( 1 ) hero . sneakRight ( 2 ) hero . sn…" at bounding box center [870, 340] width 366 height 375
drag, startPoint x: 689, startPoint y: 227, endPoint x: 829, endPoint y: 230, distance: 139.2
click at [829, 230] on div "hero . moveRight ( 2 ) hero . sneakDown ( 1 ) hero . sneakRight ( 2 ) hero . sn…" at bounding box center [870, 340] width 366 height 375
type textarea "hero.moveRight(1)"
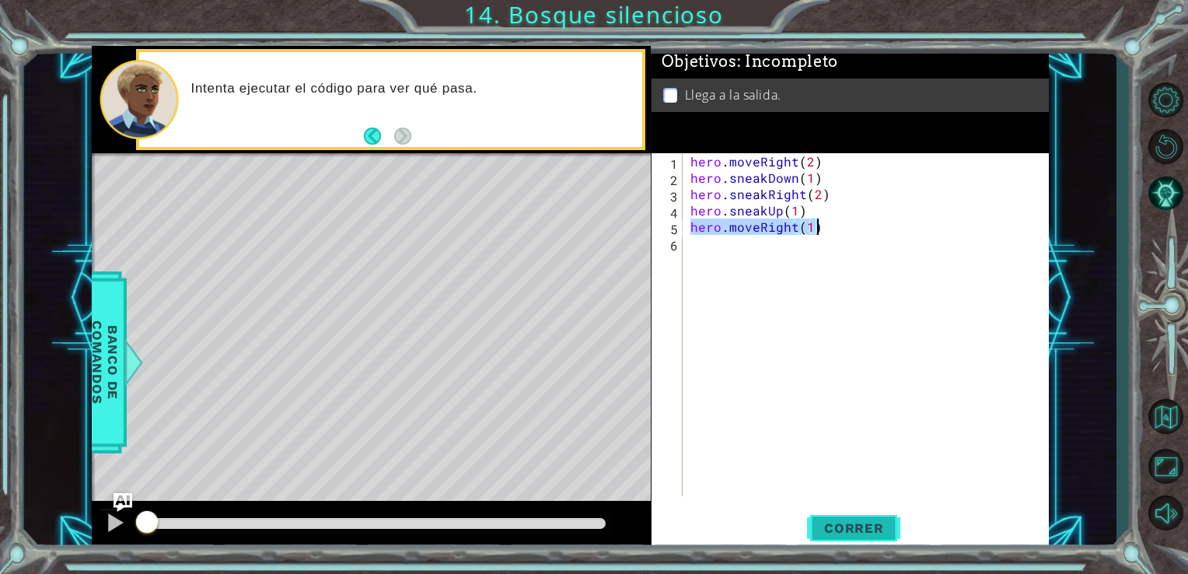
click at [867, 520] on span "Correr" at bounding box center [853, 528] width 91 height 16
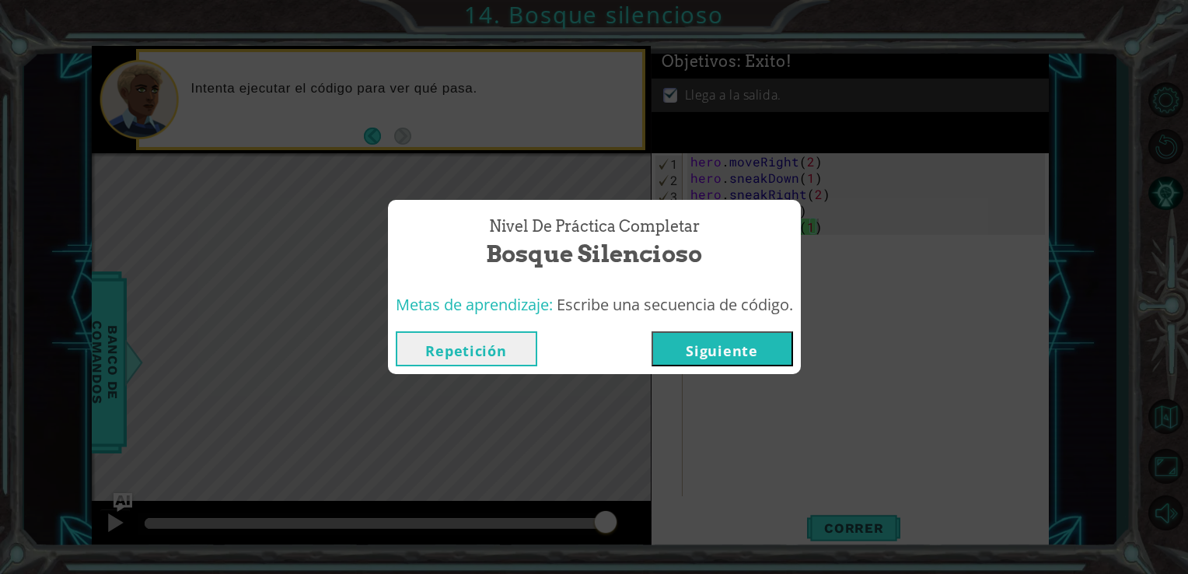
click at [707, 344] on button "Siguiente" at bounding box center [721, 348] width 141 height 35
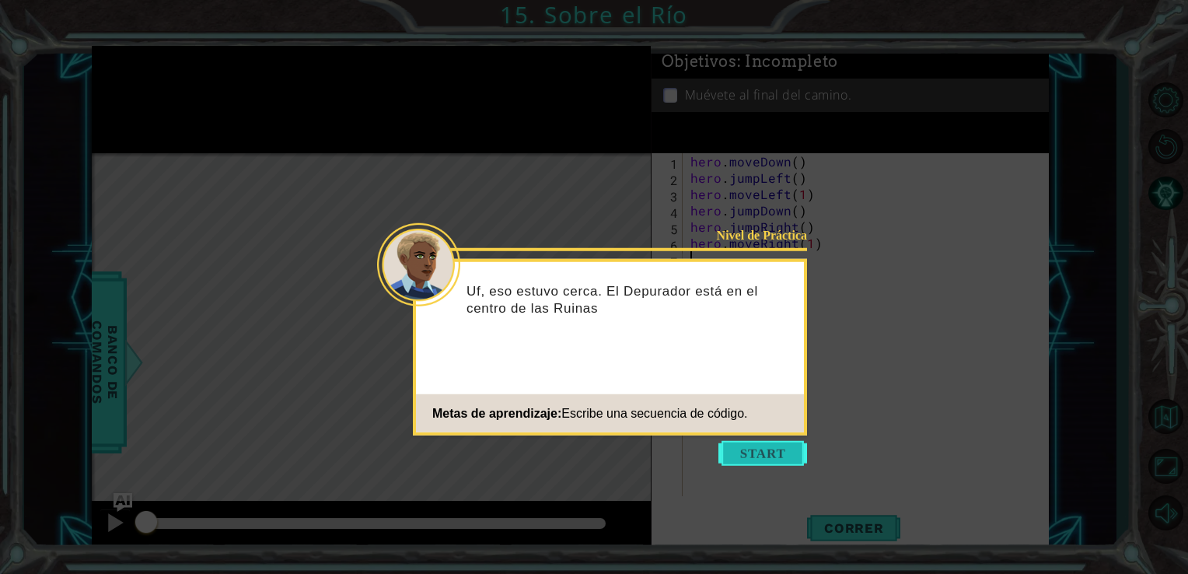
click at [790, 446] on button "Start" at bounding box center [762, 453] width 89 height 25
